Goal: Transaction & Acquisition: Obtain resource

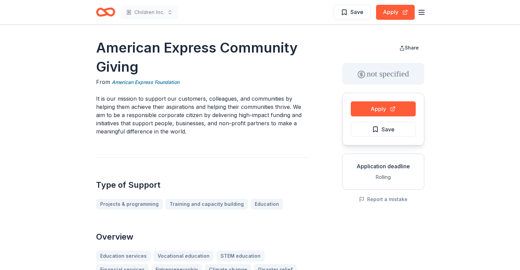
scroll to position [137, 0]
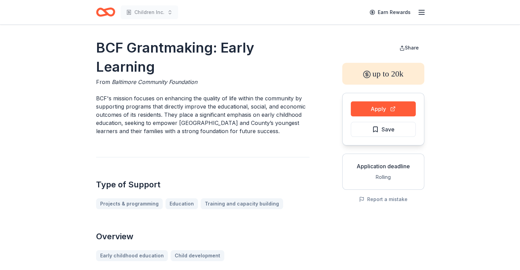
click at [105, 10] on icon "Home" at bounding box center [108, 12] width 11 height 7
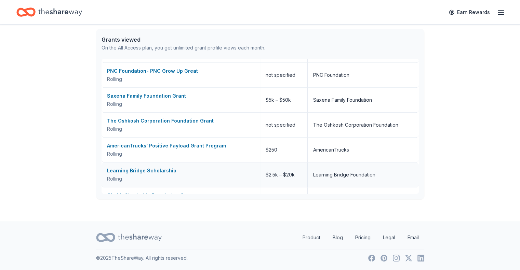
scroll to position [312, 0]
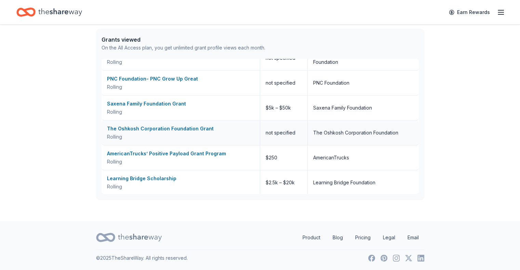
click at [137, 128] on div "The Oshkosh Corporation Foundation Grant" at bounding box center [180, 129] width 147 height 8
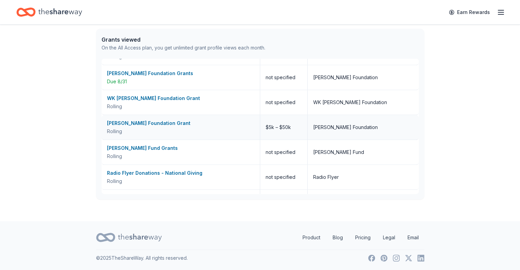
scroll to position [586, 0]
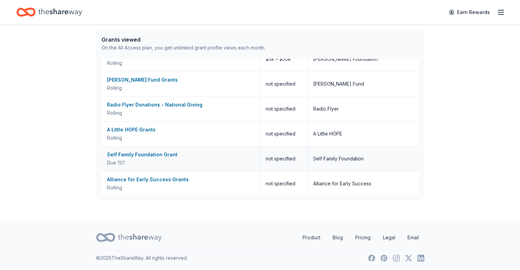
click at [158, 154] on div "Self Family Foundation Grant" at bounding box center [180, 155] width 147 height 8
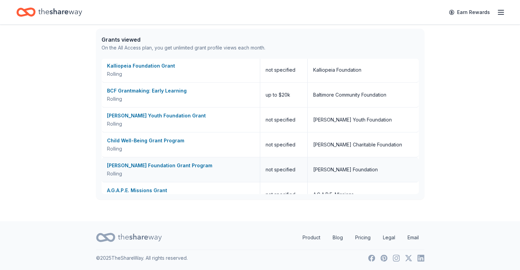
scroll to position [68, 0]
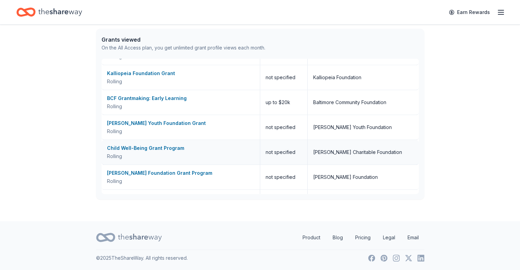
click at [159, 147] on div "Child Well-Being Grant Program" at bounding box center [180, 148] width 147 height 8
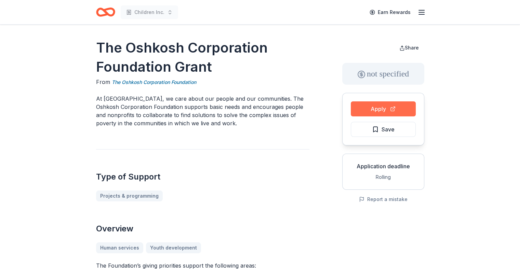
click at [376, 107] on button "Apply" at bounding box center [382, 108] width 65 height 15
click at [377, 108] on button "Apply" at bounding box center [382, 108] width 65 height 15
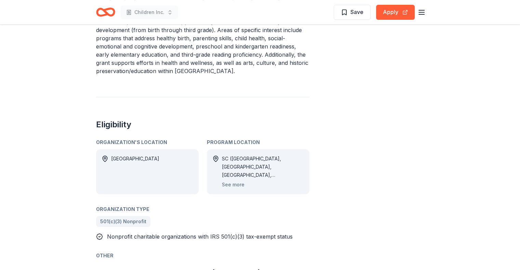
scroll to position [319, 0]
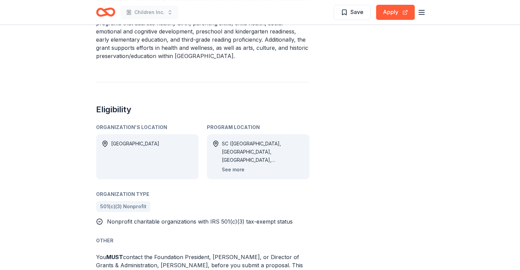
click at [240, 170] on button "See more" at bounding box center [233, 170] width 23 height 8
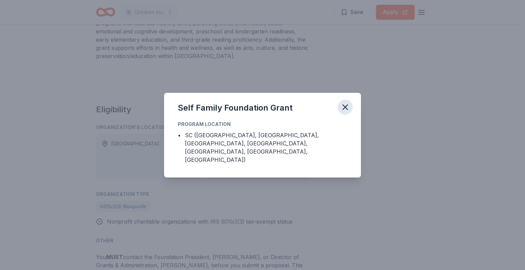
click at [346, 110] on icon "button" at bounding box center [345, 107] width 10 height 10
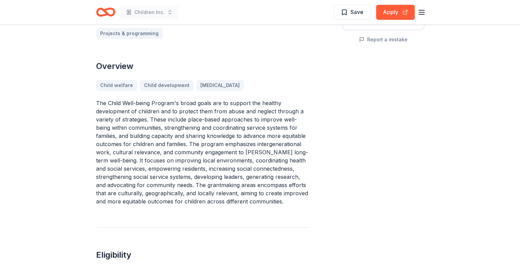
scroll to position [159, 0]
